Goal: Ask a question

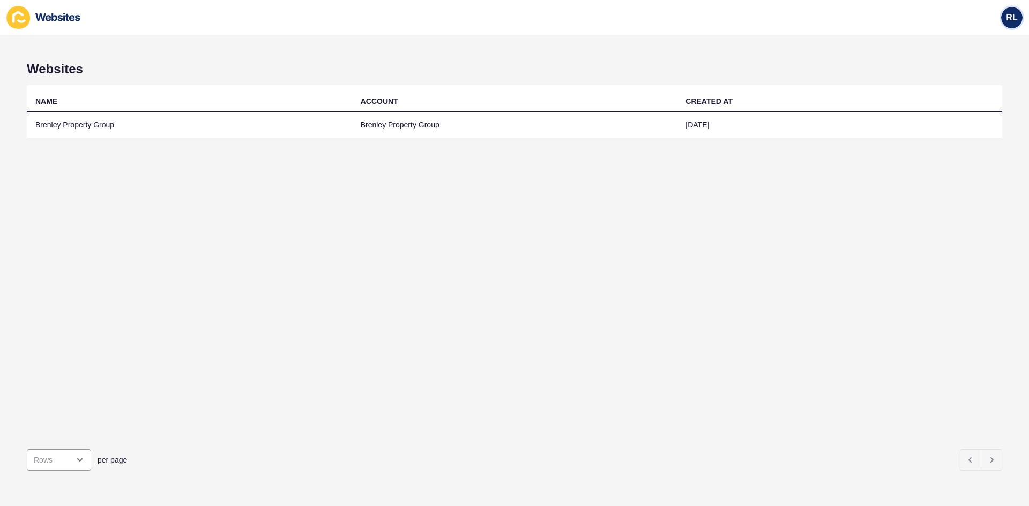
click at [1011, 23] on span "RL" at bounding box center [1011, 17] width 11 height 11
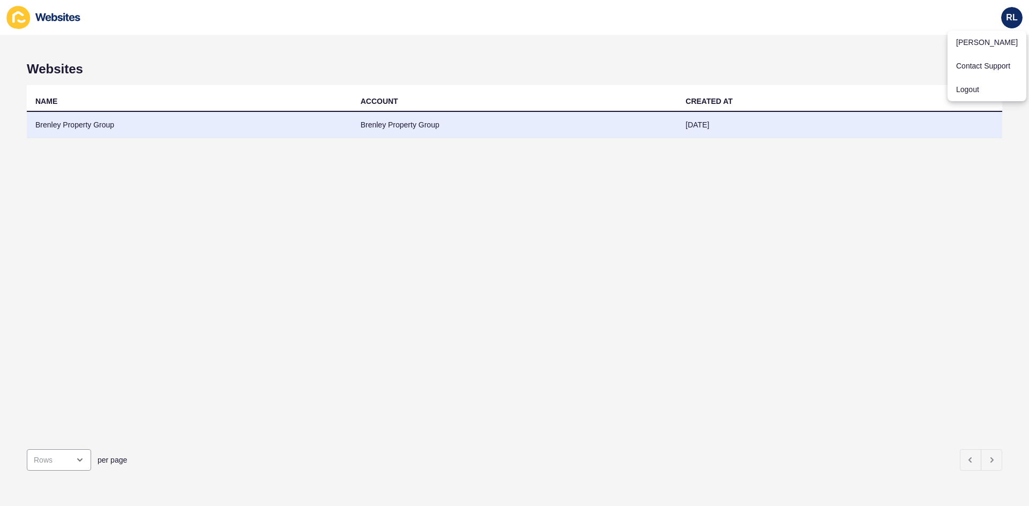
click at [76, 125] on td "Brenley Property Group" at bounding box center [189, 125] width 325 height 26
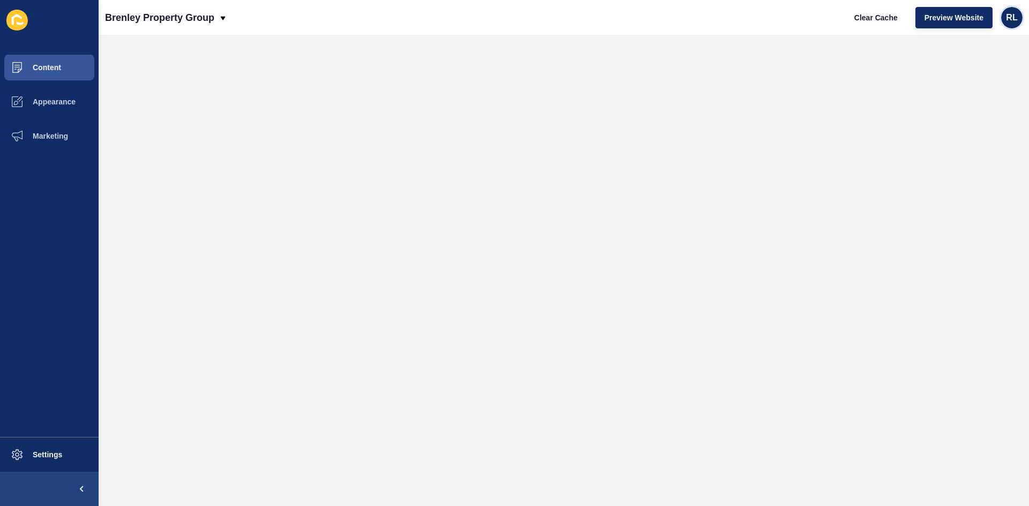
click at [1015, 17] on span "RL" at bounding box center [1011, 17] width 11 height 11
click at [993, 67] on link "Contact Support" at bounding box center [986, 66] width 79 height 24
click at [43, 450] on button "Settings" at bounding box center [49, 455] width 99 height 34
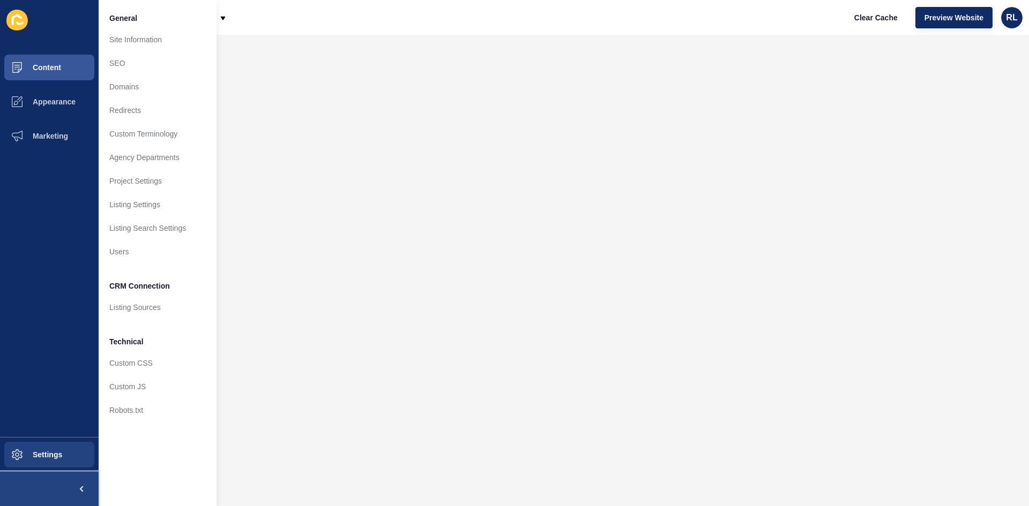
click at [79, 485] on span at bounding box center [81, 489] width 34 height 34
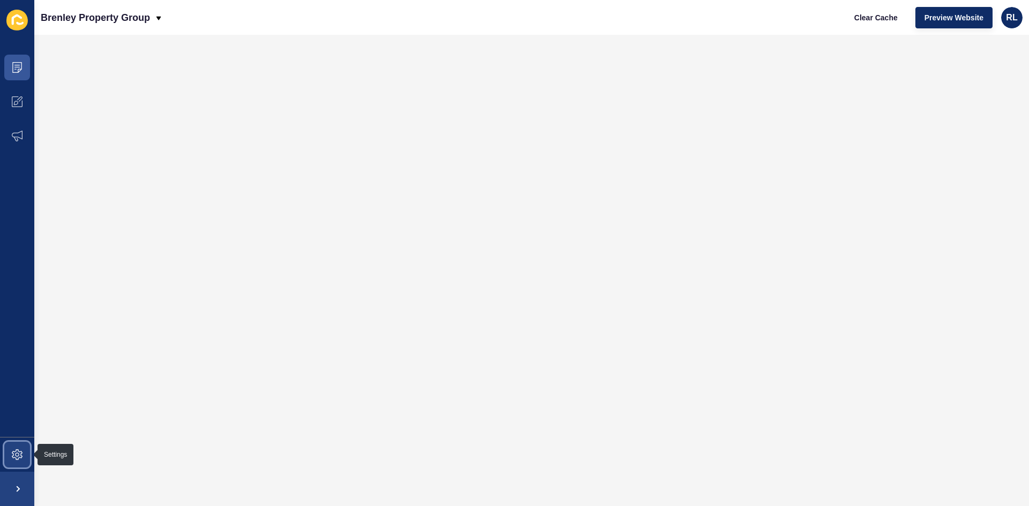
click at [15, 457] on icon at bounding box center [17, 455] width 11 height 11
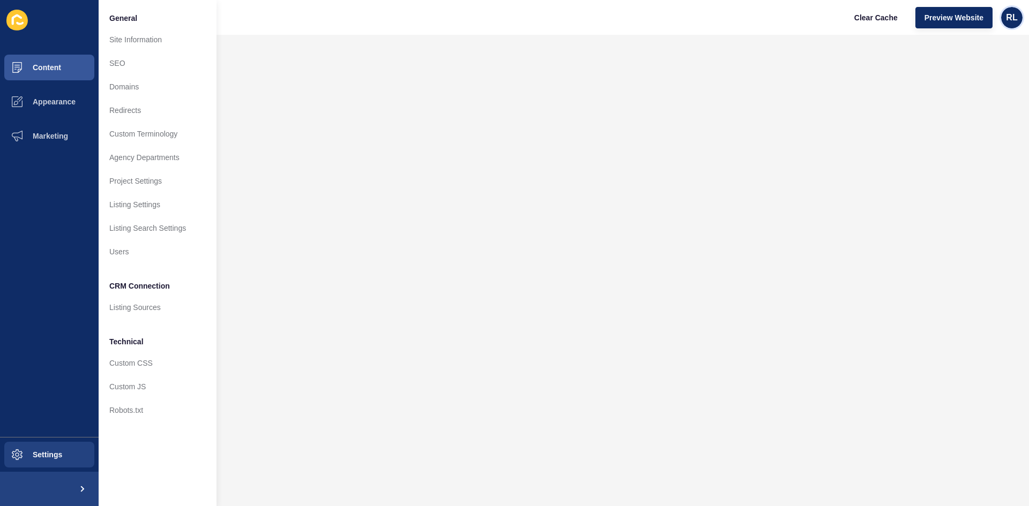
click at [1015, 21] on span "RL" at bounding box center [1011, 17] width 11 height 11
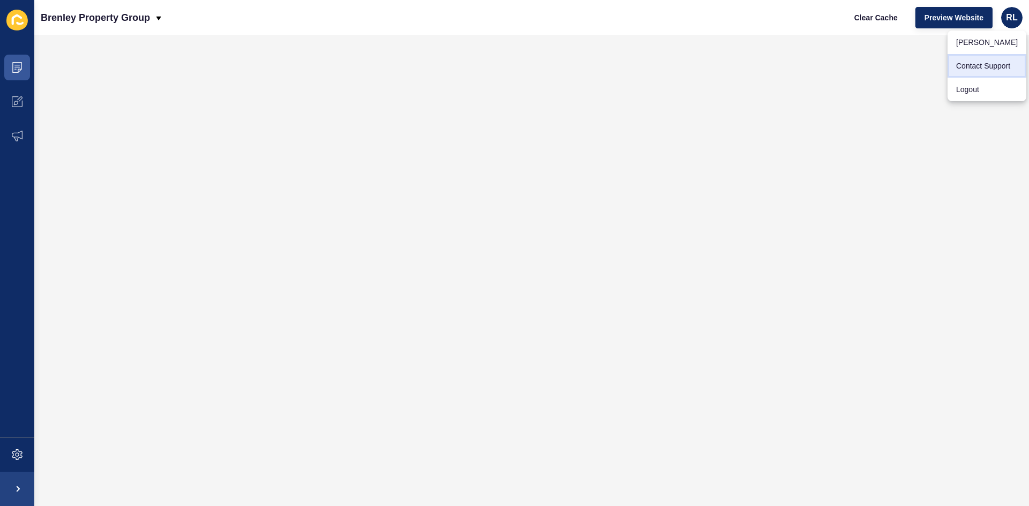
click at [991, 69] on link "Contact Support" at bounding box center [986, 66] width 79 height 24
